Goal: Task Accomplishment & Management: Use online tool/utility

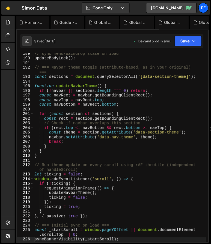
scroll to position [976, 0]
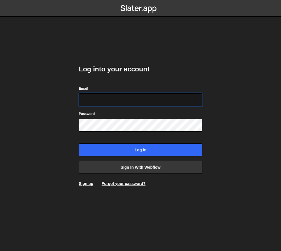
type input "pablogonzalezday@gmail.com"
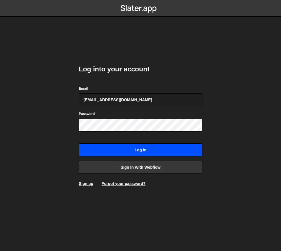
click at [138, 153] on input "Log in" at bounding box center [141, 149] width 124 height 13
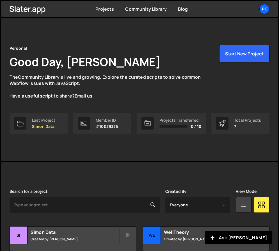
scroll to position [102, 0]
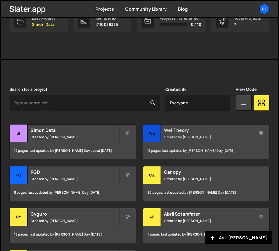
click at [178, 135] on small "Created by [PERSON_NAME]" at bounding box center [208, 137] width 88 height 5
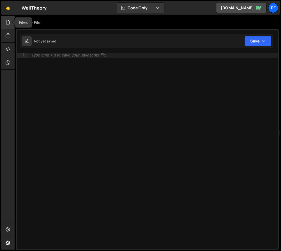
click at [7, 25] on div at bounding box center [8, 22] width 14 height 13
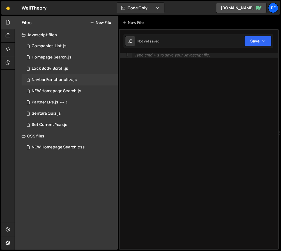
click at [67, 74] on div "1 Navbar Functionality.js 0" at bounding box center [70, 79] width 96 height 11
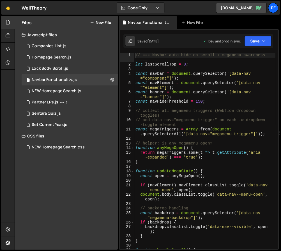
click at [159, 88] on div "// === Navbar auto-hide on scroll + megamenu awareness === let lastScrollTop = …" at bounding box center [205, 158] width 141 height 210
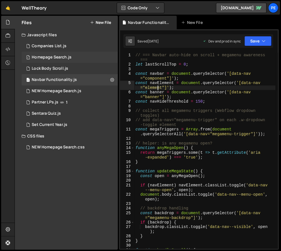
type textarea "updateMegaState();"
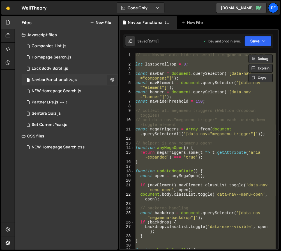
click at [110, 79] on button at bounding box center [112, 80] width 10 height 10
type input "Navbar Functionality"
radio input "true"
checkbox input "true"
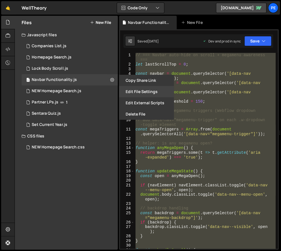
click at [138, 88] on button "Edit File Settings" at bounding box center [146, 91] width 55 height 11
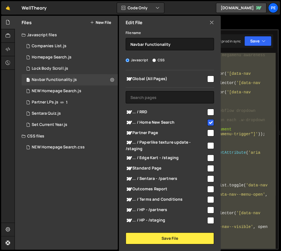
click at [211, 22] on icon at bounding box center [212, 22] width 4 height 6
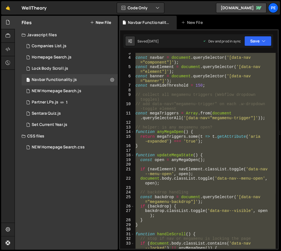
click at [197, 152] on div "const navbar = document . querySelector ( '[data-nav ="component"]' ) ; const n…" at bounding box center [205, 150] width 141 height 195
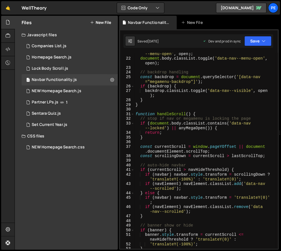
scroll to position [136, 0]
click at [177, 92] on div "if ( navElement ) navElement . classList . toggle ( 'data-nav --menu-open' , op…" at bounding box center [205, 152] width 141 height 210
type textarea "updateMegaState();"
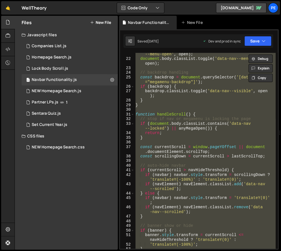
paste textarea
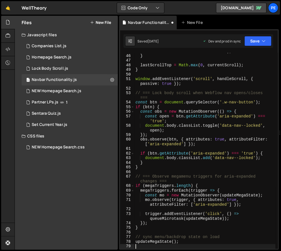
scroll to position [291, 0]
click at [191, 93] on div "banner . classList . toggle ( 'data-nav--banner-hidden' , currentScroll > navHi…" at bounding box center [205, 149] width 141 height 210
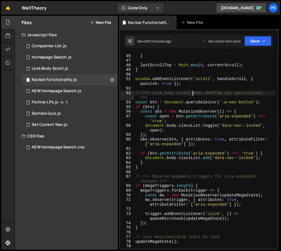
click at [152, 157] on div "banner . classList . toggle ( 'data-nav--banner-hidden' , currentScroll > navHi…" at bounding box center [205, 149] width 141 height 210
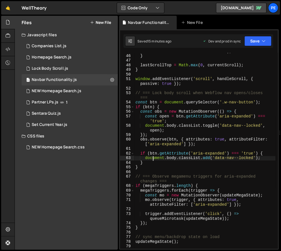
click at [186, 95] on div "banner . classList . toggle ( 'data-nav--banner-hidden' , currentScroll > navHi…" at bounding box center [205, 149] width 141 height 210
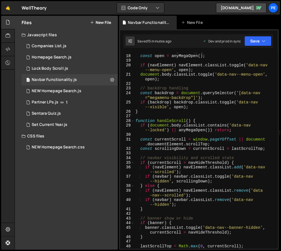
scroll to position [0, 0]
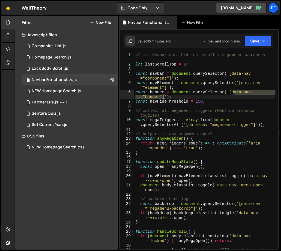
drag, startPoint x: 234, startPoint y: 94, endPoint x: 162, endPoint y: 99, distance: 72.4
click at [162, 99] on div "// === Navbar auto-hide on scroll + megamenu awareness === let lastScrollTop = …" at bounding box center [205, 160] width 141 height 214
click at [176, 132] on div "// === Navbar auto-hide on scroll + megamenu awareness === let lastScrollTop = …" at bounding box center [205, 160] width 141 height 214
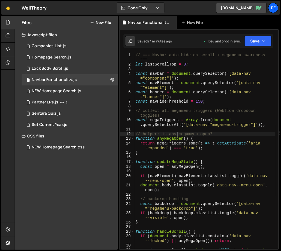
click at [197, 90] on div "// === Navbar auto-hide on scroll + megamenu awareness === let lastScrollTop = …" at bounding box center [205, 160] width 141 height 214
type textarea "const banner = document.querySelector('[data-nav="banner"]');"
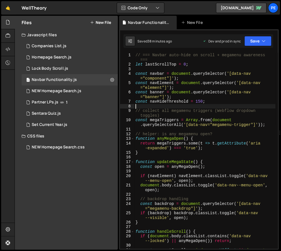
click at [199, 104] on div "// === Navbar auto-hide on scroll + megamenu awareness === let lastScrollTop = …" at bounding box center [205, 160] width 141 height 214
click at [118, 25] on div "Files New File Javascript files 1 Companies List.js 0 1 Homepage Search.js 0 1 …" at bounding box center [148, 133] width 267 height 234
click at [6, 22] on icon at bounding box center [8, 22] width 4 height 6
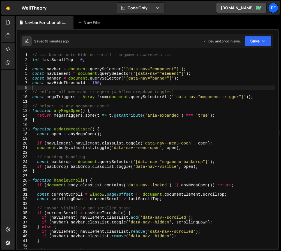
type textarea "const open = anyMegaOpen();"
click at [103, 133] on div "// === Navbar auto-hide on scroll + megamenu awareness === let lastScrollTop = …" at bounding box center [153, 155] width 245 height 205
